Goal: Information Seeking & Learning: Learn about a topic

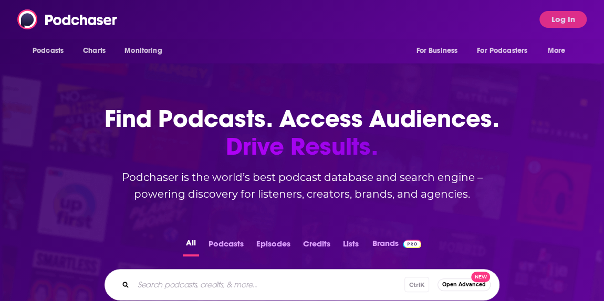
click at [339, 22] on div "Podcasts Charts Monitoring For Business For Podcasters More Log In" at bounding box center [302, 19] width 604 height 39
click at [578, 22] on button "Log In" at bounding box center [562, 19] width 47 height 17
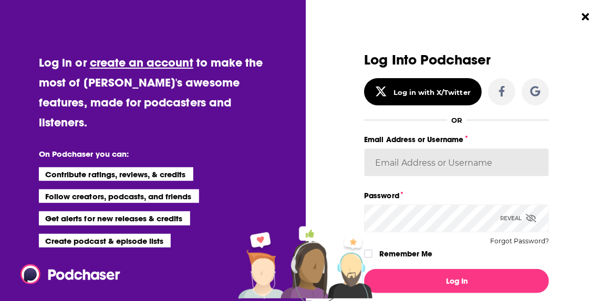
click at [484, 160] on input "Email Address or Username" at bounding box center [456, 163] width 185 height 28
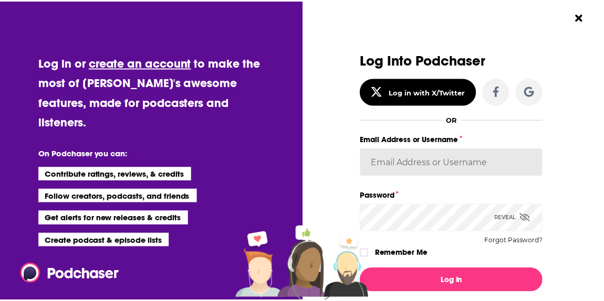
scroll to position [12, 0]
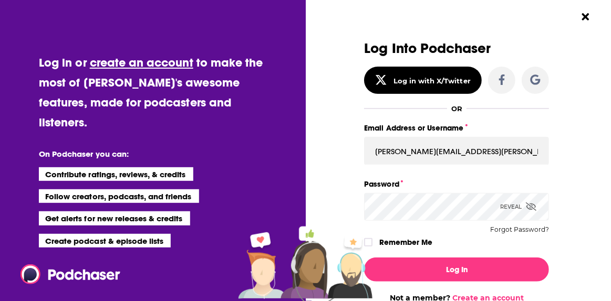
click at [364, 258] on button "Log In" at bounding box center [456, 270] width 185 height 24
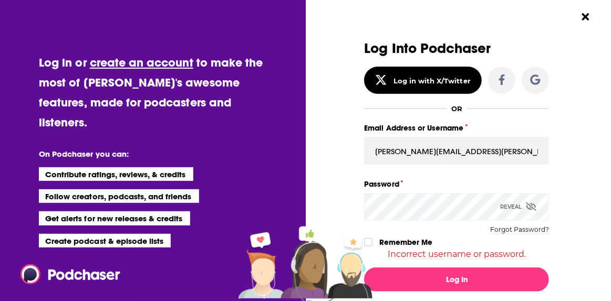
click at [364, 268] on button "Log In" at bounding box center [456, 280] width 185 height 24
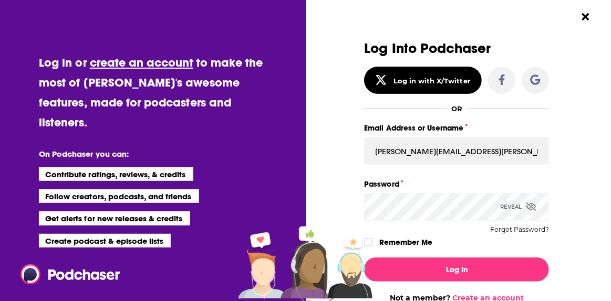
click at [364, 258] on button "Log In" at bounding box center [456, 270] width 185 height 24
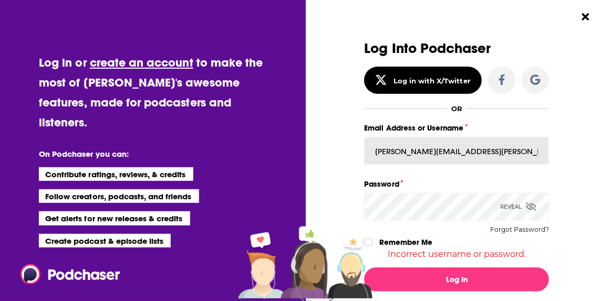
click at [504, 152] on input "[PERSON_NAME][EMAIL_ADDRESS][PERSON_NAME][DOMAIN_NAME]" at bounding box center [456, 151] width 185 height 28
drag, startPoint x: 504, startPoint y: 152, endPoint x: 252, endPoint y: 139, distance: 252.4
click at [252, 139] on div "Log in or create an account to make the most of [PERSON_NAME]'s awesome feature…" at bounding box center [305, 150] width 611 height 301
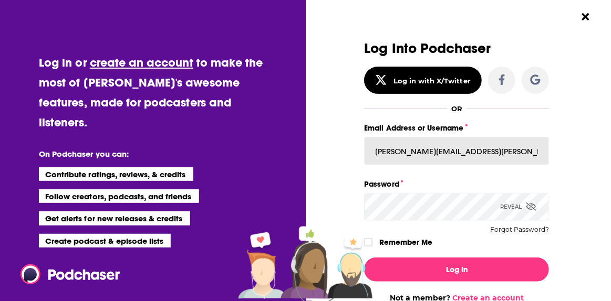
type input "[PERSON_NAME][EMAIL_ADDRESS][PERSON_NAME][DOMAIN_NAME]"
click at [364, 258] on button "Log In" at bounding box center [456, 270] width 185 height 24
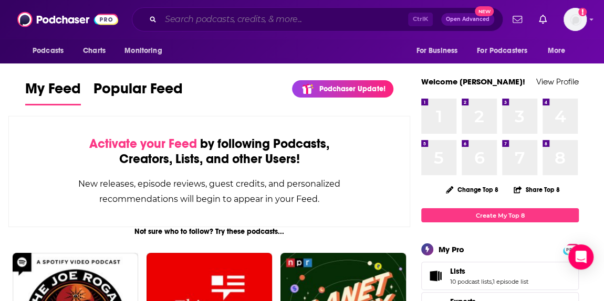
click at [220, 19] on input "Search podcasts, credits, & more..." at bounding box center [284, 19] width 247 height 17
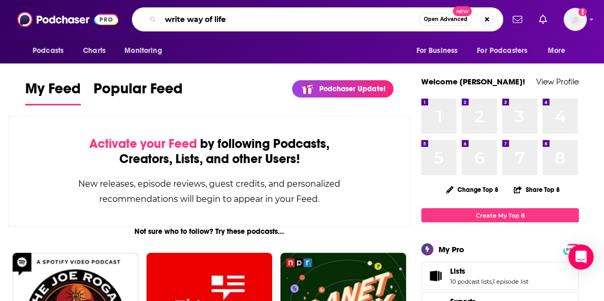
type input "write way of life"
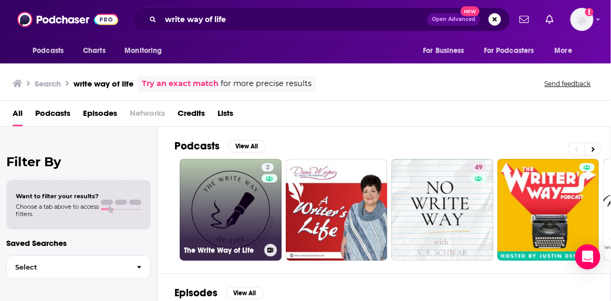
click at [197, 194] on link "2 The Write Way of Life" at bounding box center [231, 210] width 102 height 102
